Goal: Browse casually: Explore the website without a specific task or goal

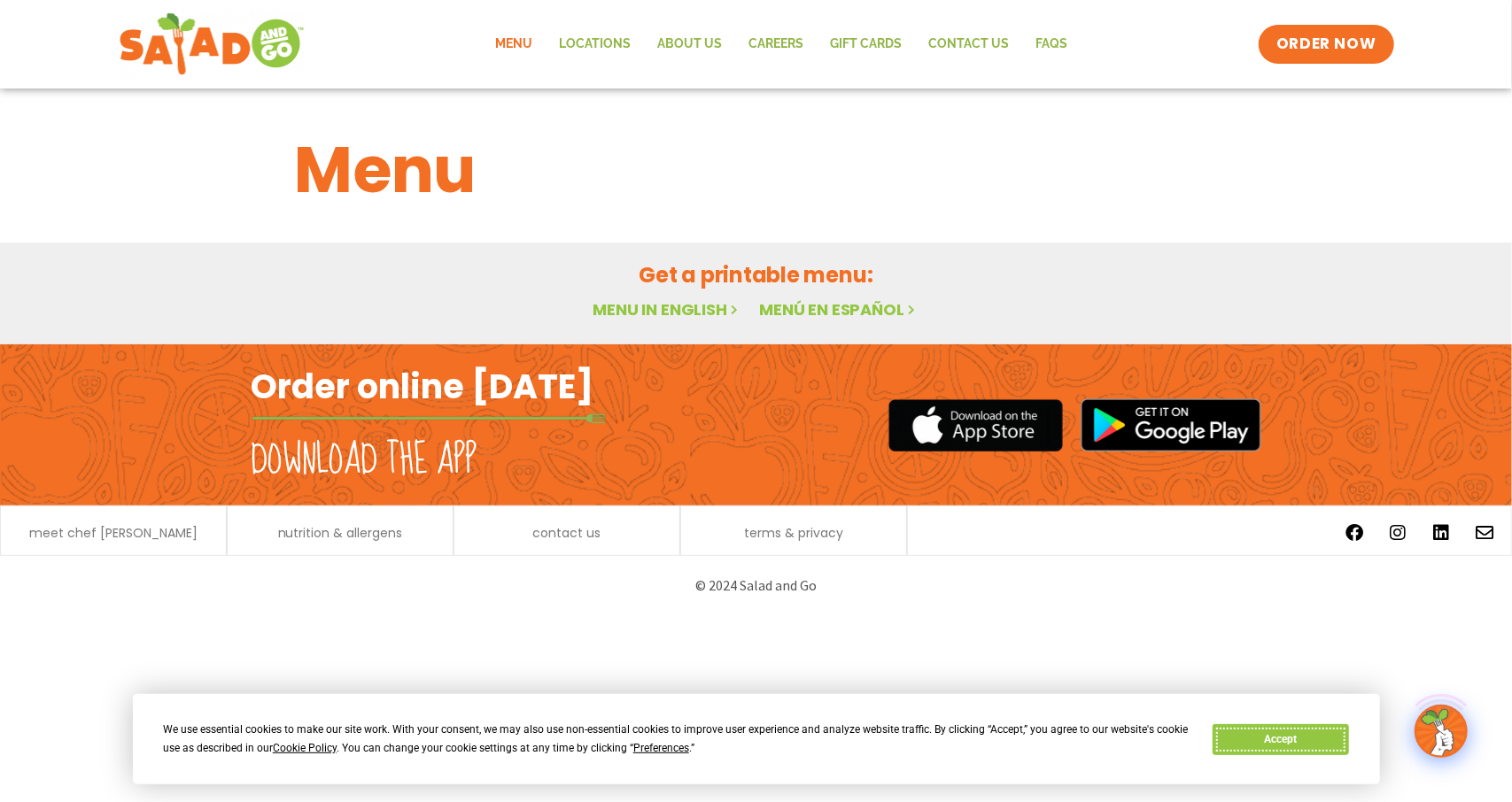
click at [1243, 743] on button "Accept" at bounding box center [1280, 739] width 136 height 31
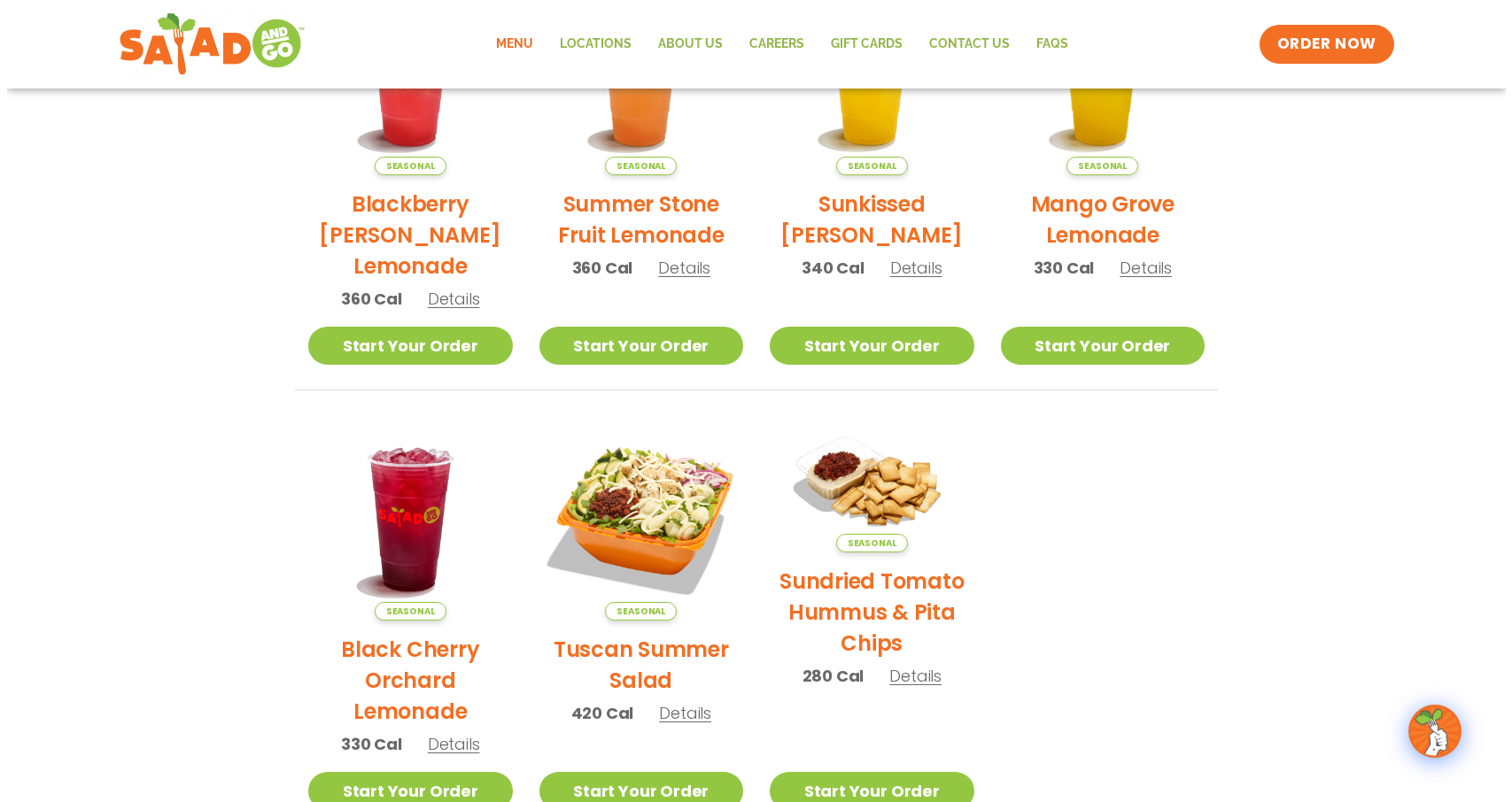
scroll to position [620, 0]
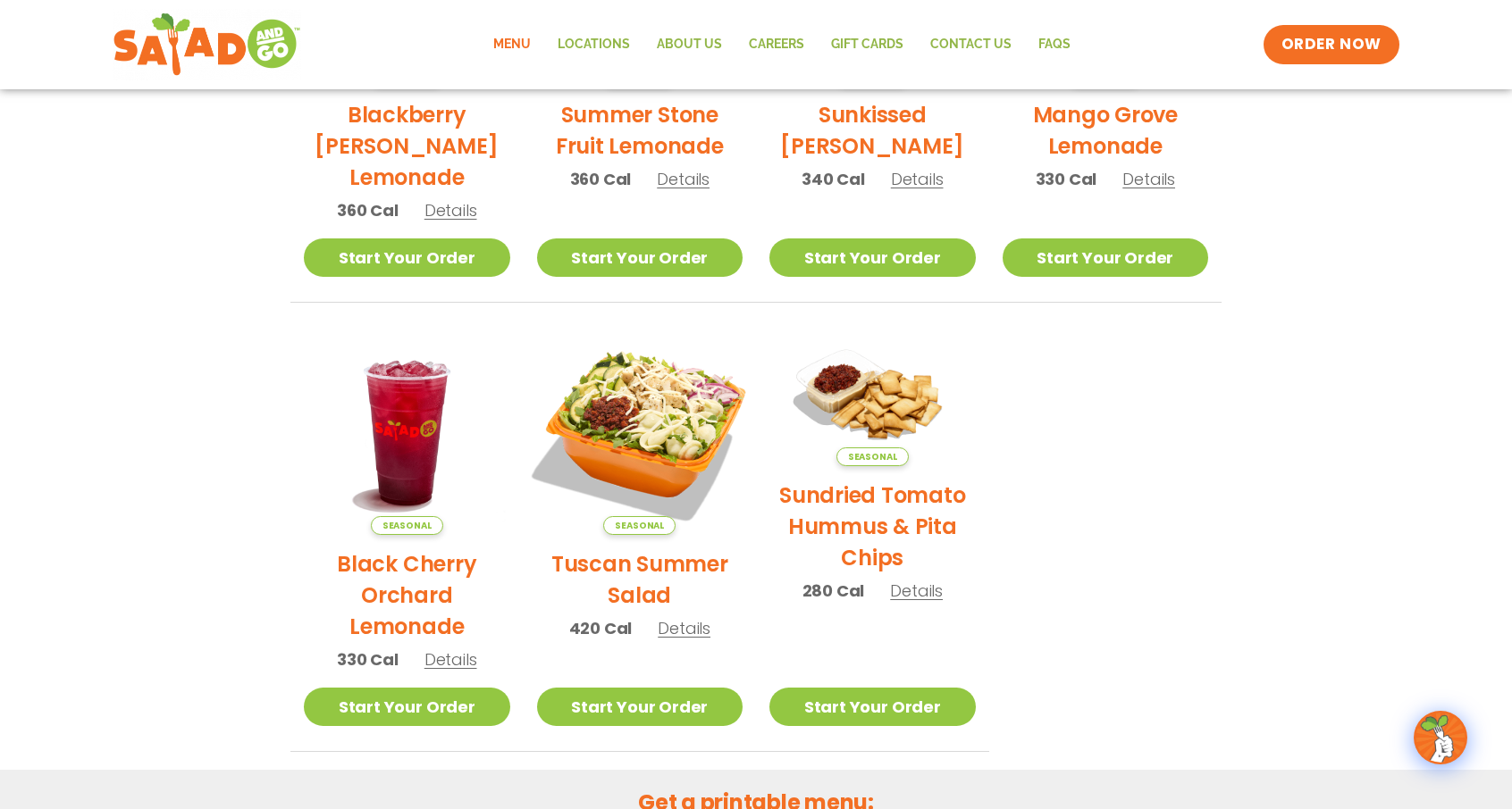
click at [622, 440] on img at bounding box center [638, 431] width 242 height 242
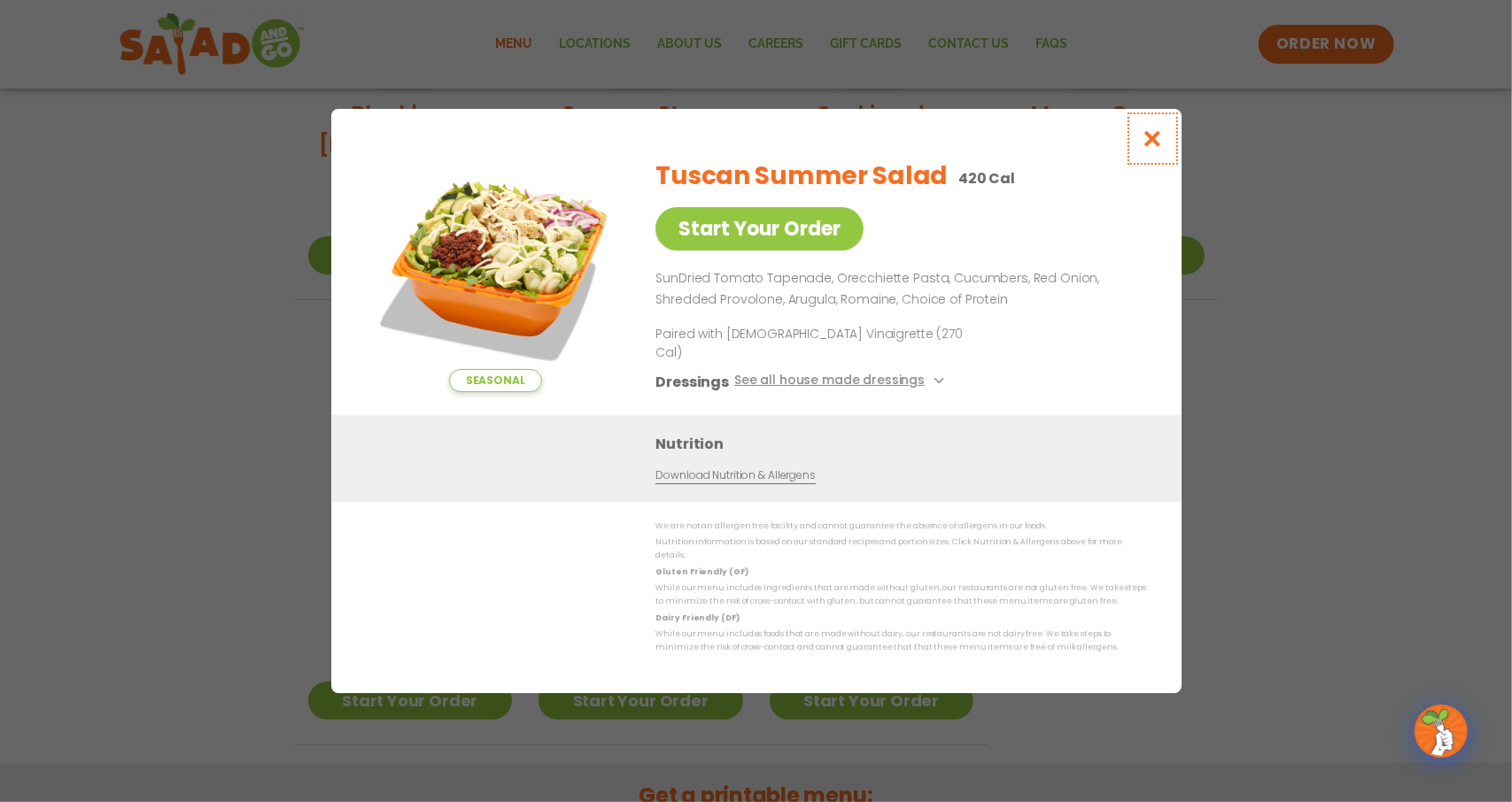
click at [1146, 148] on icon "Close modal" at bounding box center [1151, 138] width 22 height 19
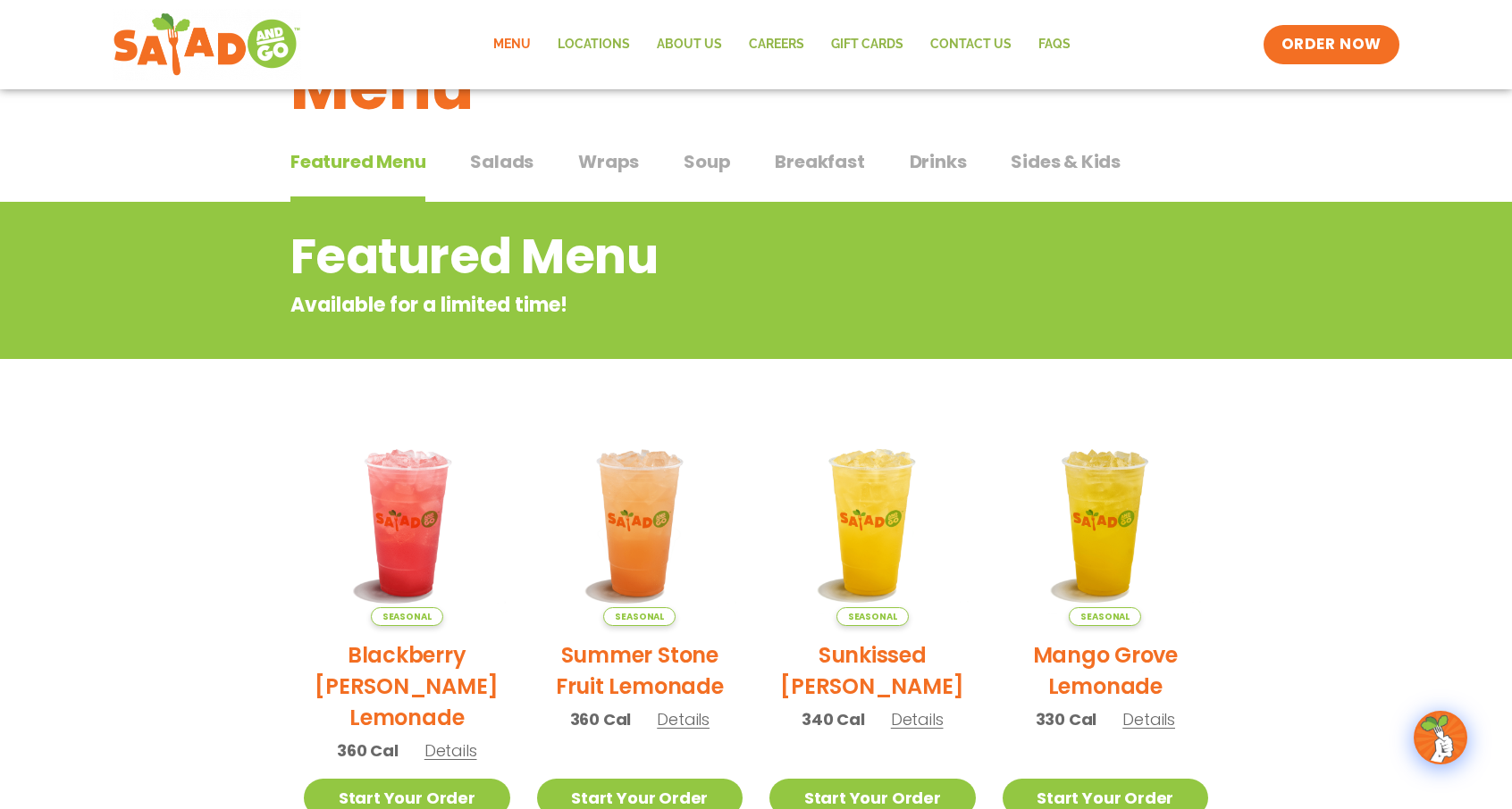
scroll to position [0, 0]
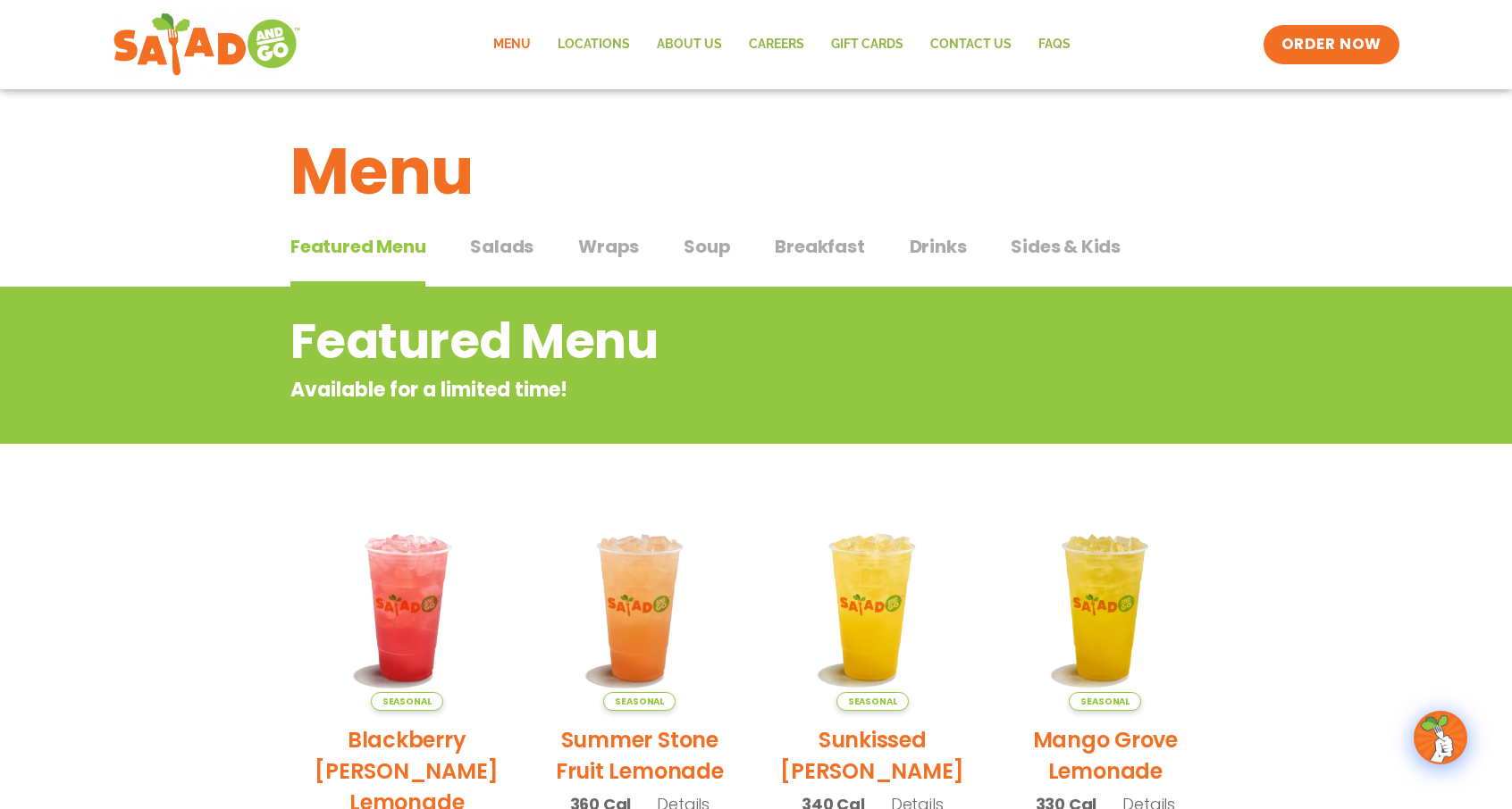
click at [704, 240] on span "Soup" at bounding box center [706, 247] width 46 height 27
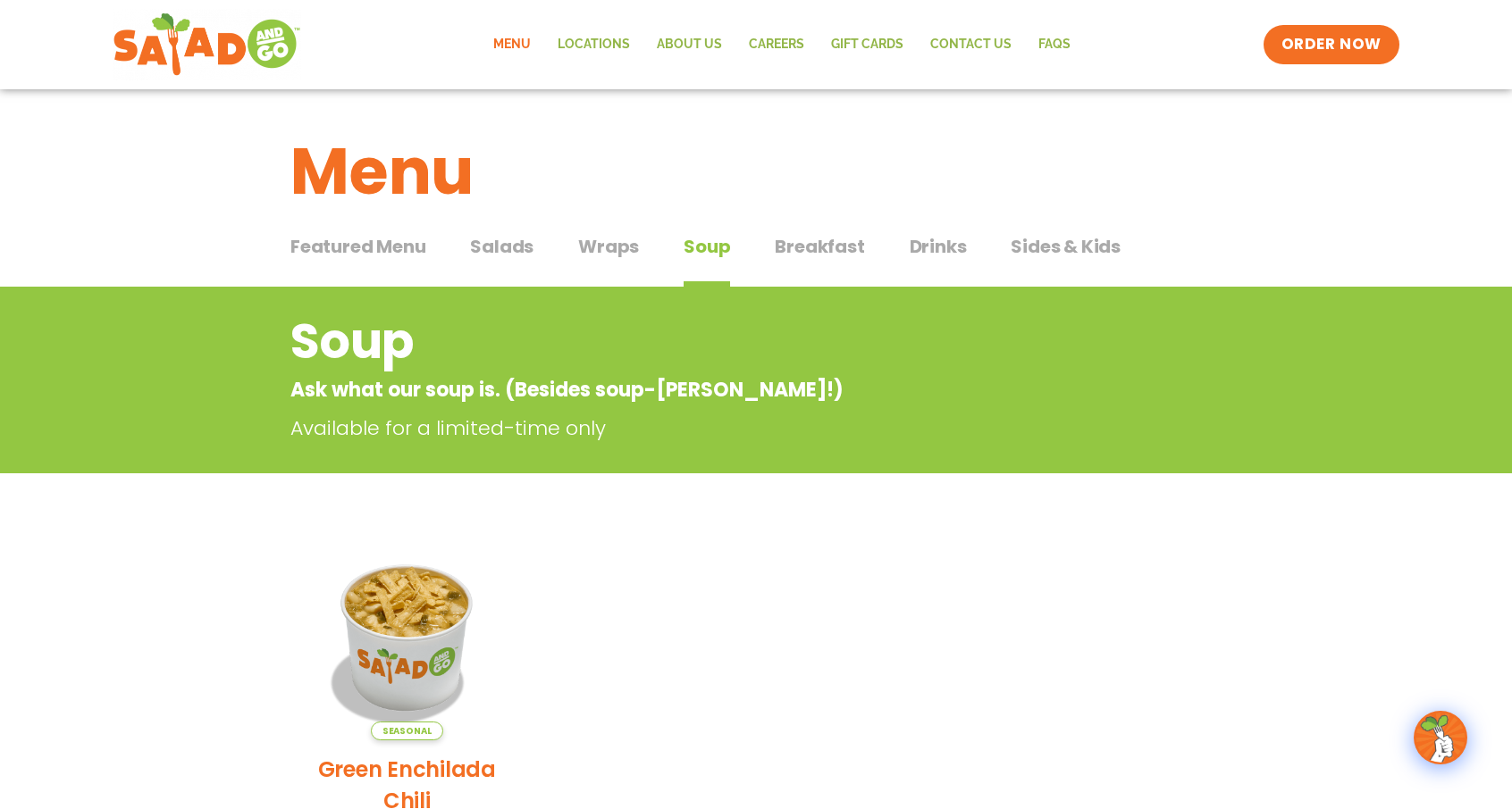
click at [502, 244] on span "Salads" at bounding box center [502, 247] width 63 height 27
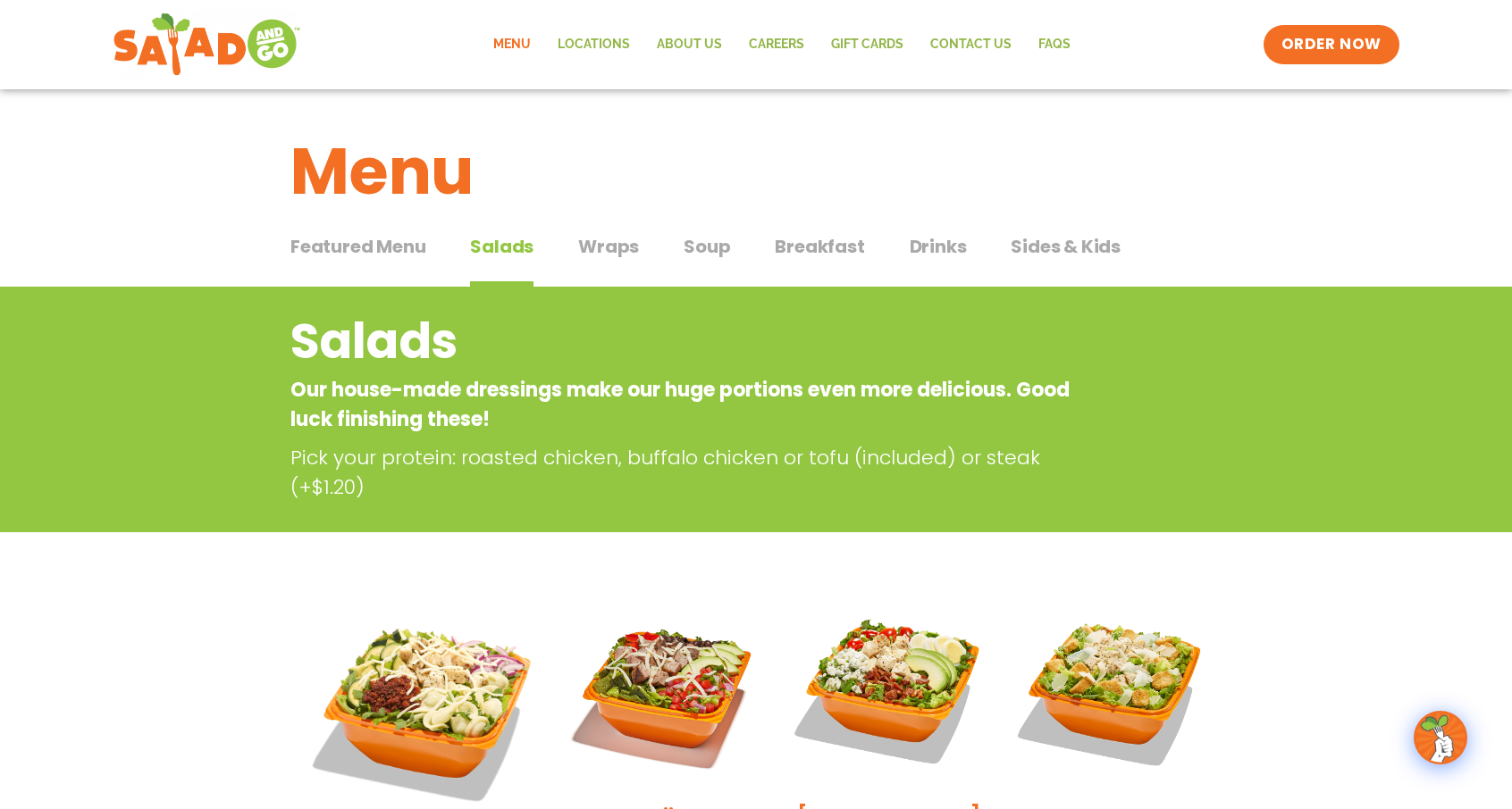
click at [605, 244] on span "Wraps" at bounding box center [608, 247] width 61 height 27
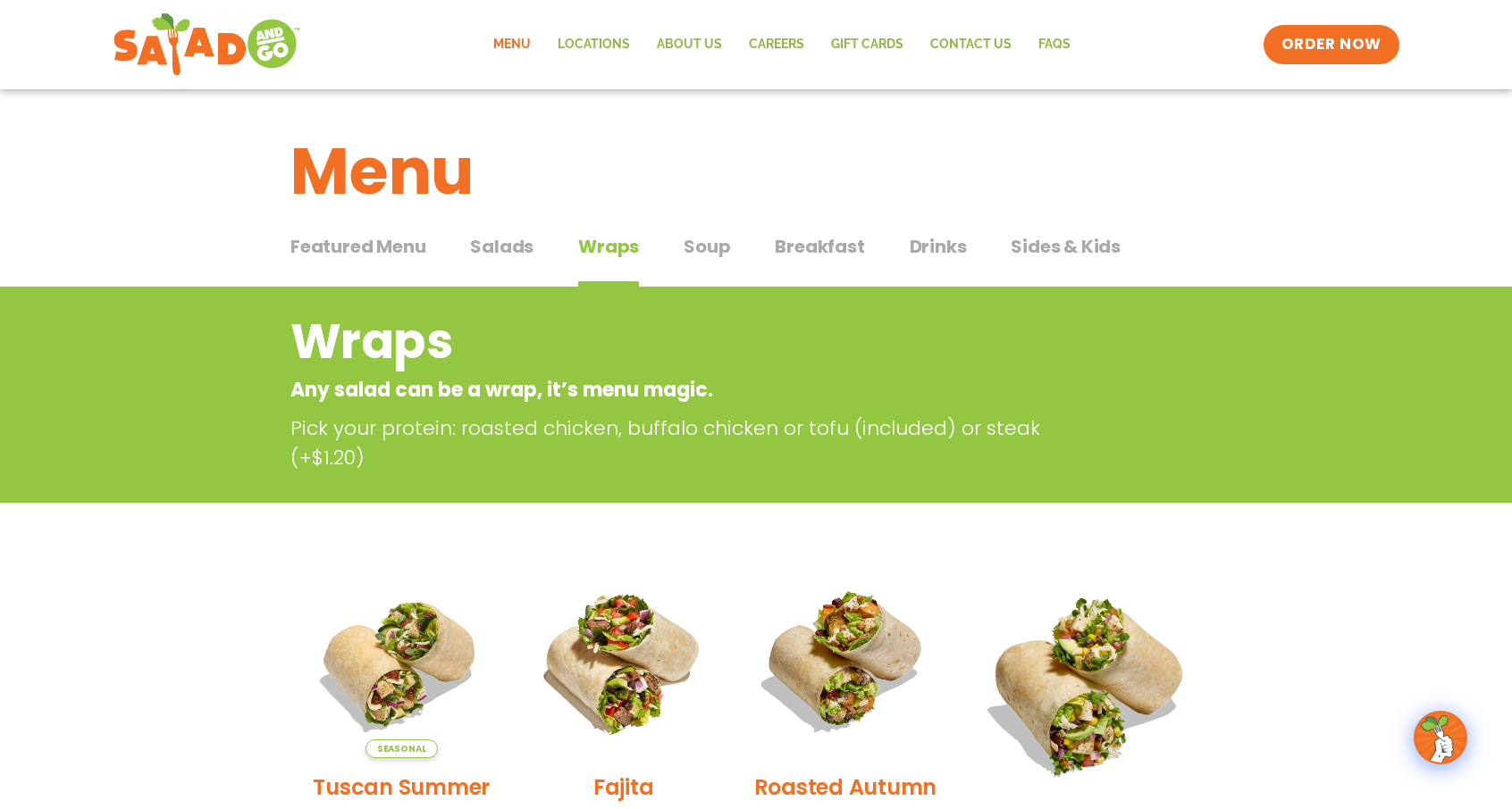
click at [818, 235] on span "Breakfast" at bounding box center [819, 247] width 90 height 27
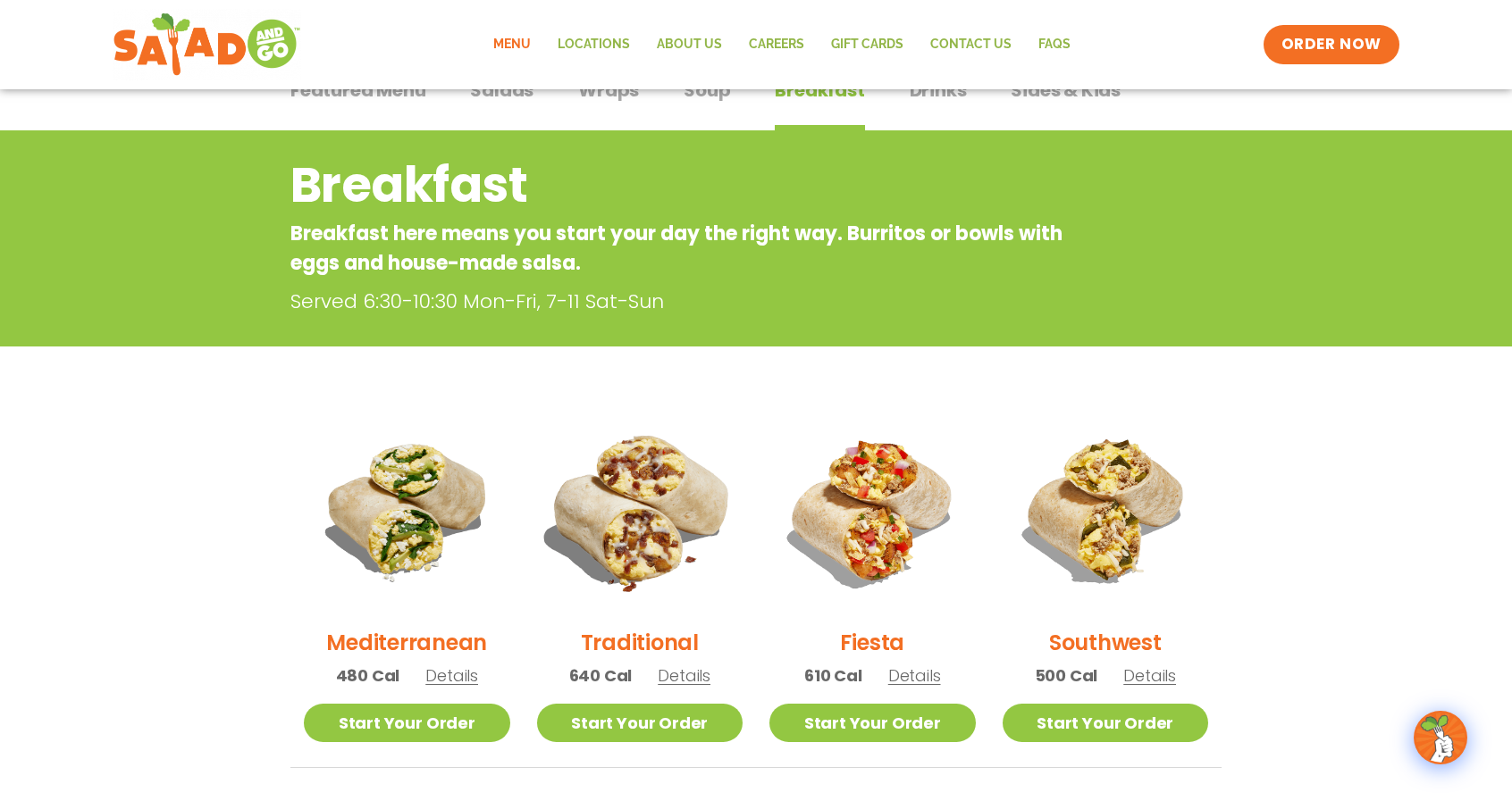
scroll to position [178, 0]
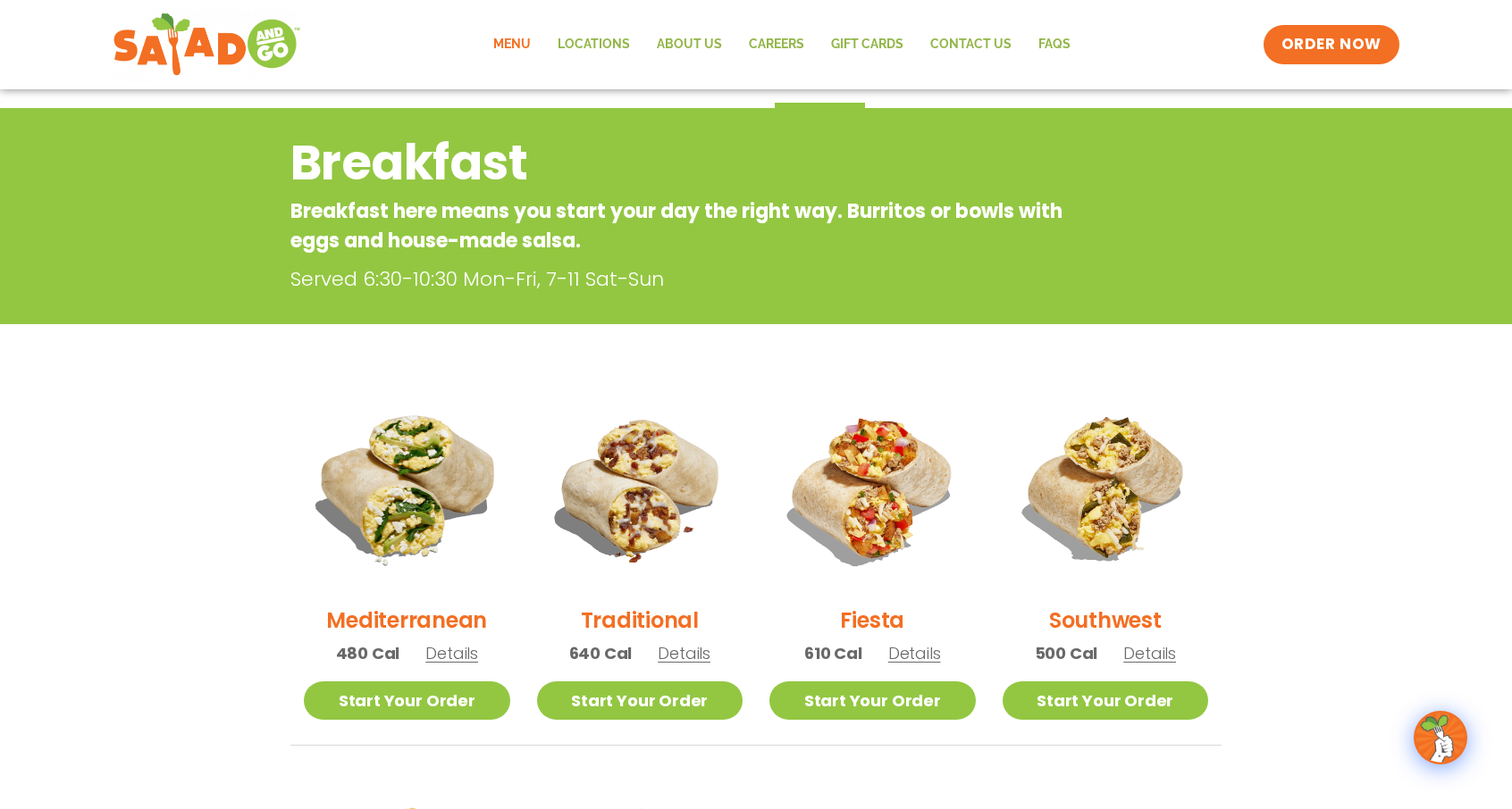
click at [359, 521] on img at bounding box center [407, 488] width 242 height 242
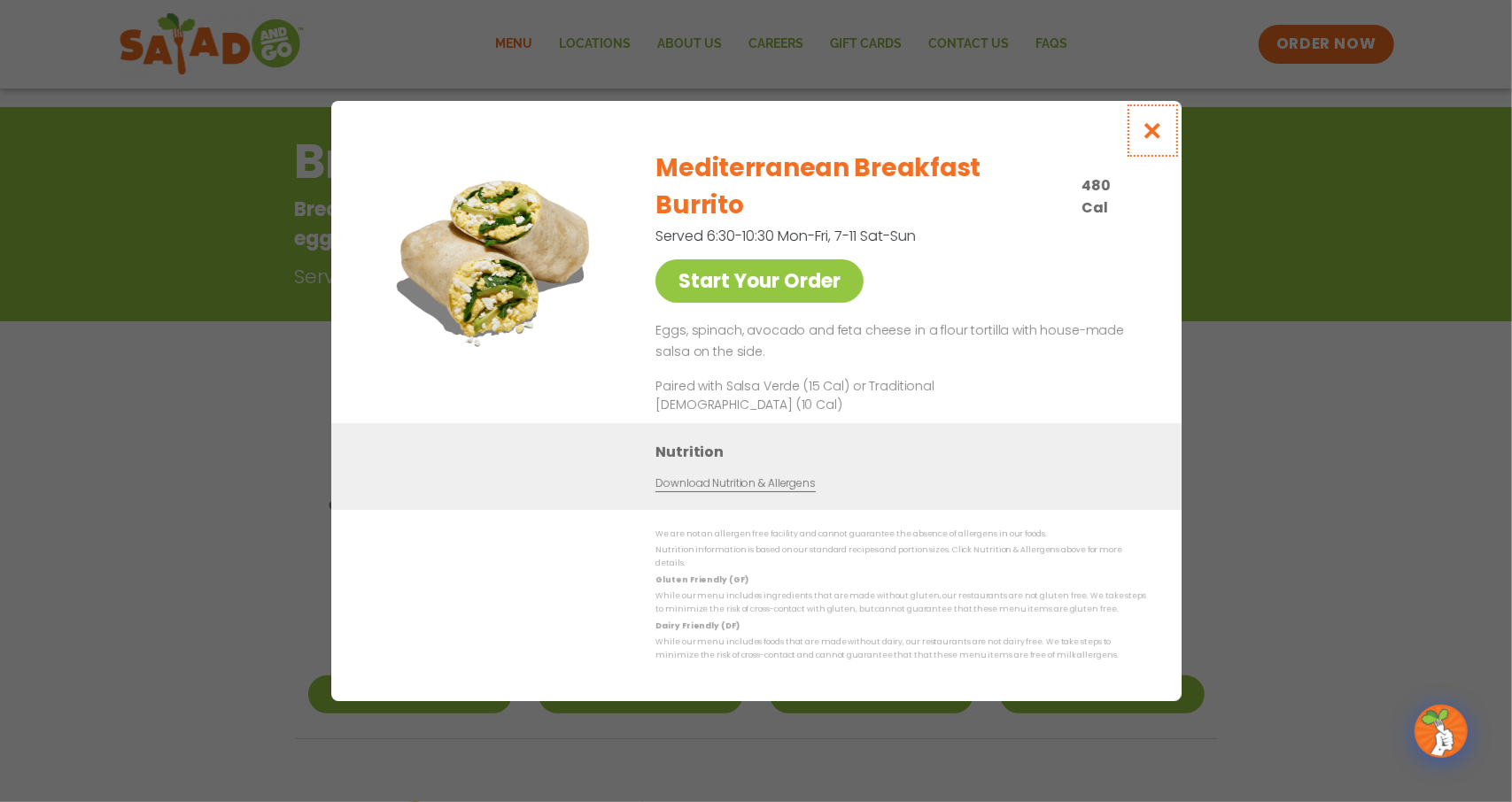
click at [1144, 140] on icon "Close modal" at bounding box center [1151, 130] width 22 height 19
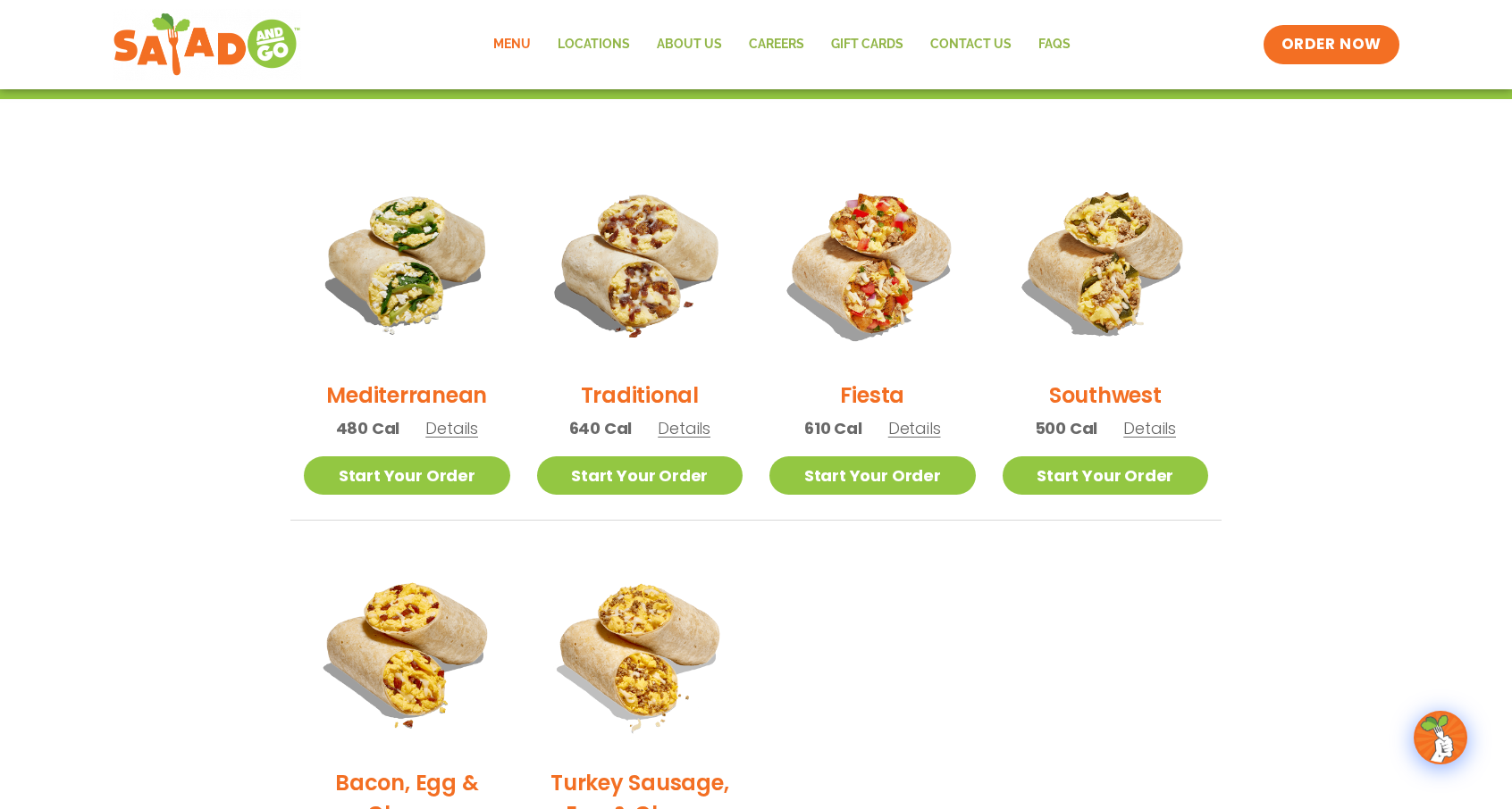
scroll to position [376, 0]
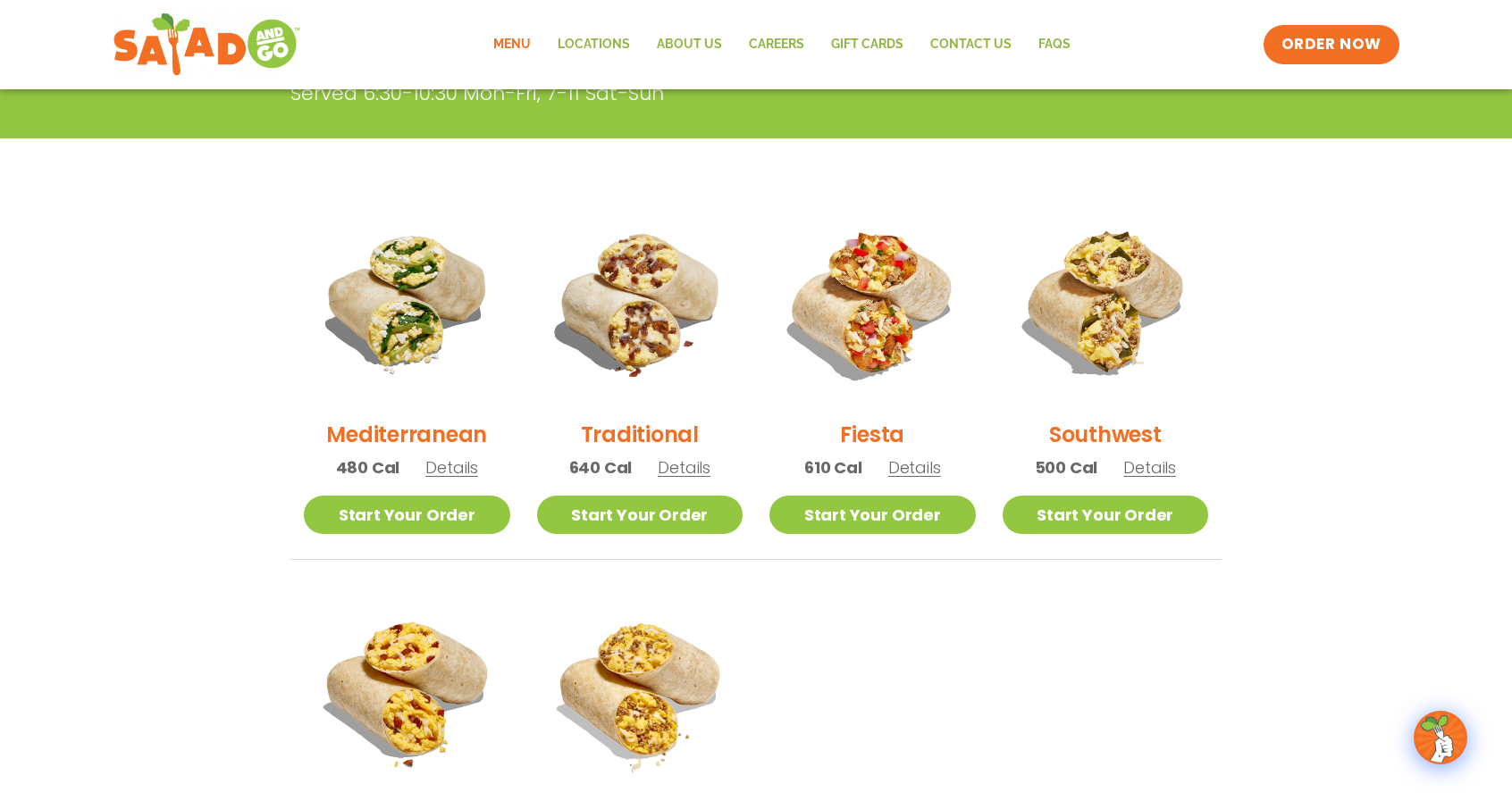
scroll to position [376, 0]
